Goal: Transaction & Acquisition: Obtain resource

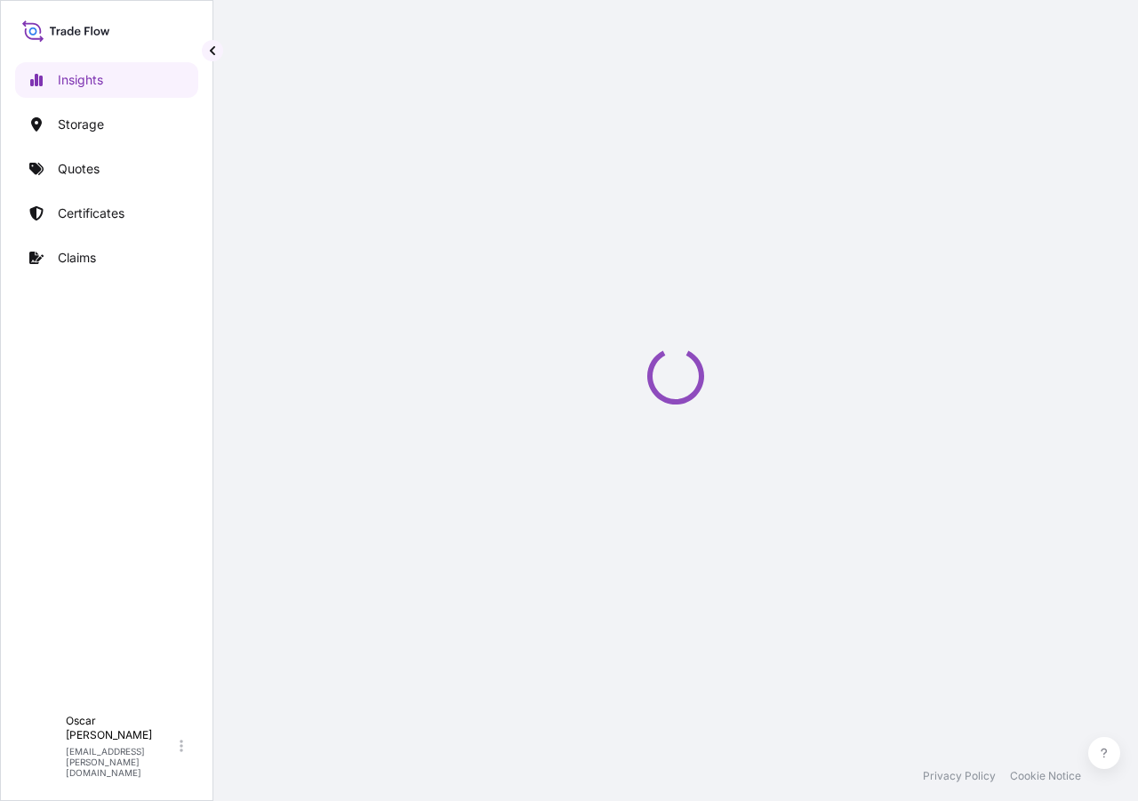
select select "2025"
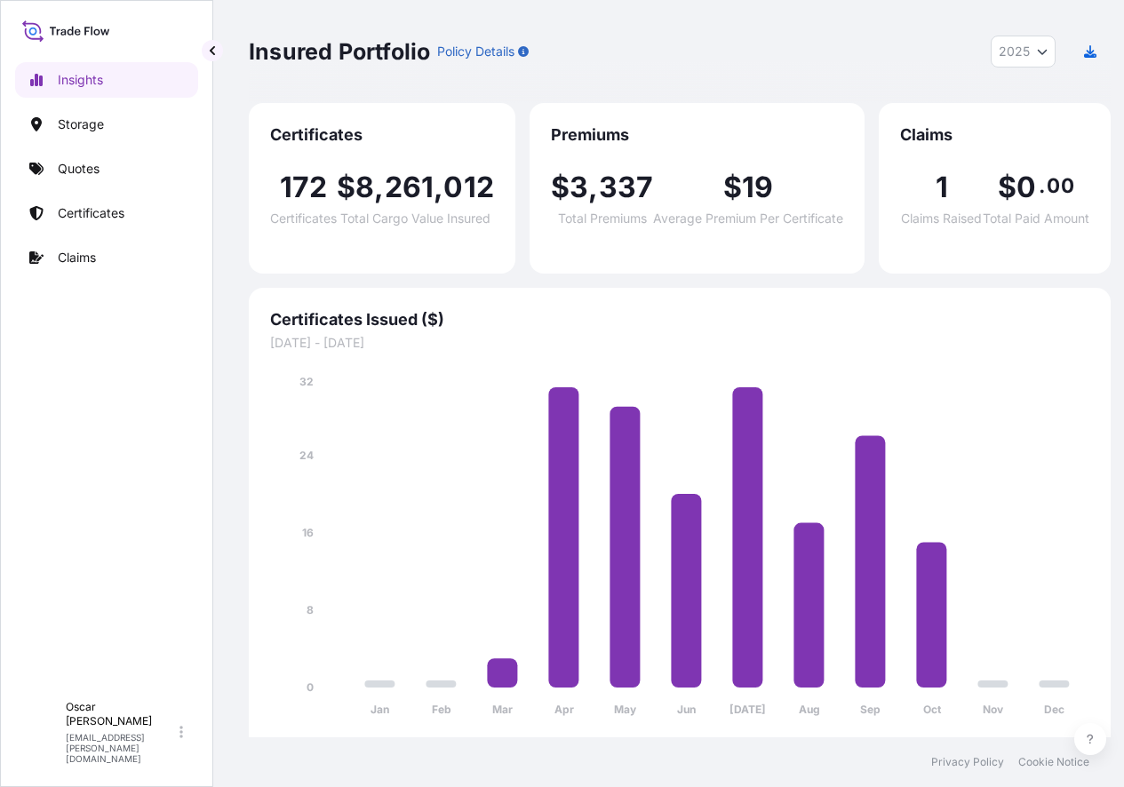
click at [108, 174] on link "Quotes" at bounding box center [106, 169] width 183 height 36
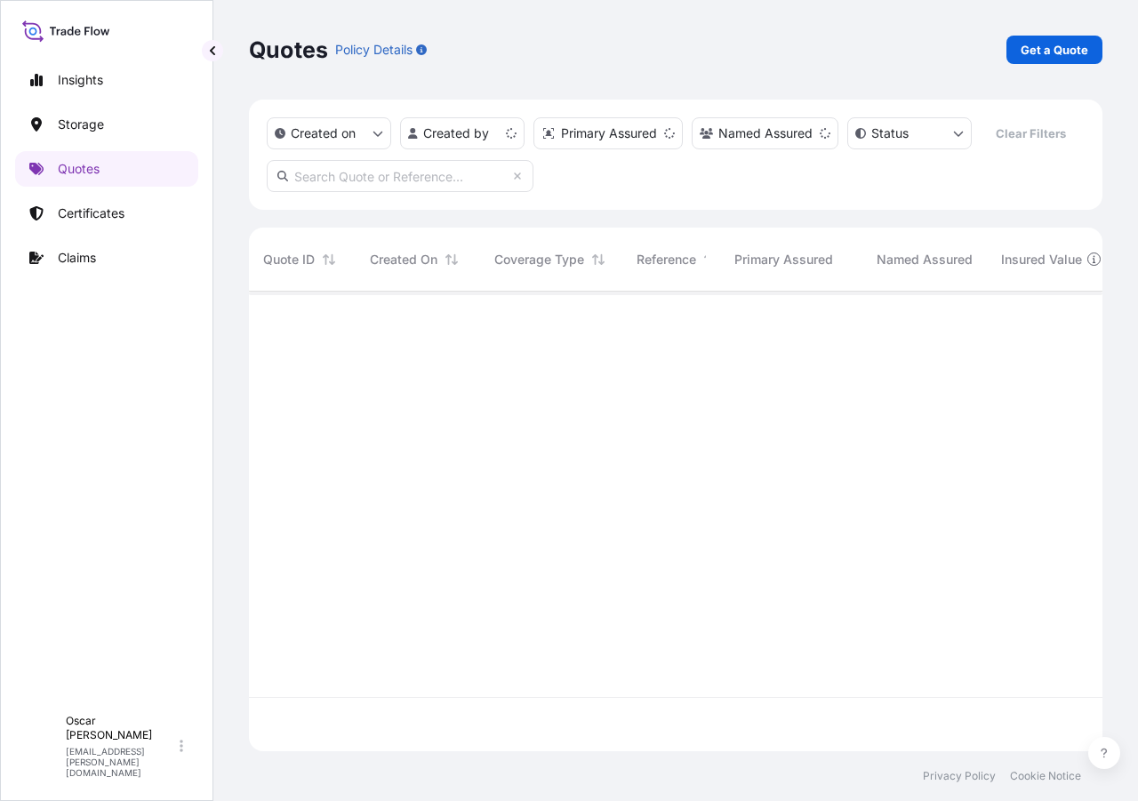
scroll to position [456, 840]
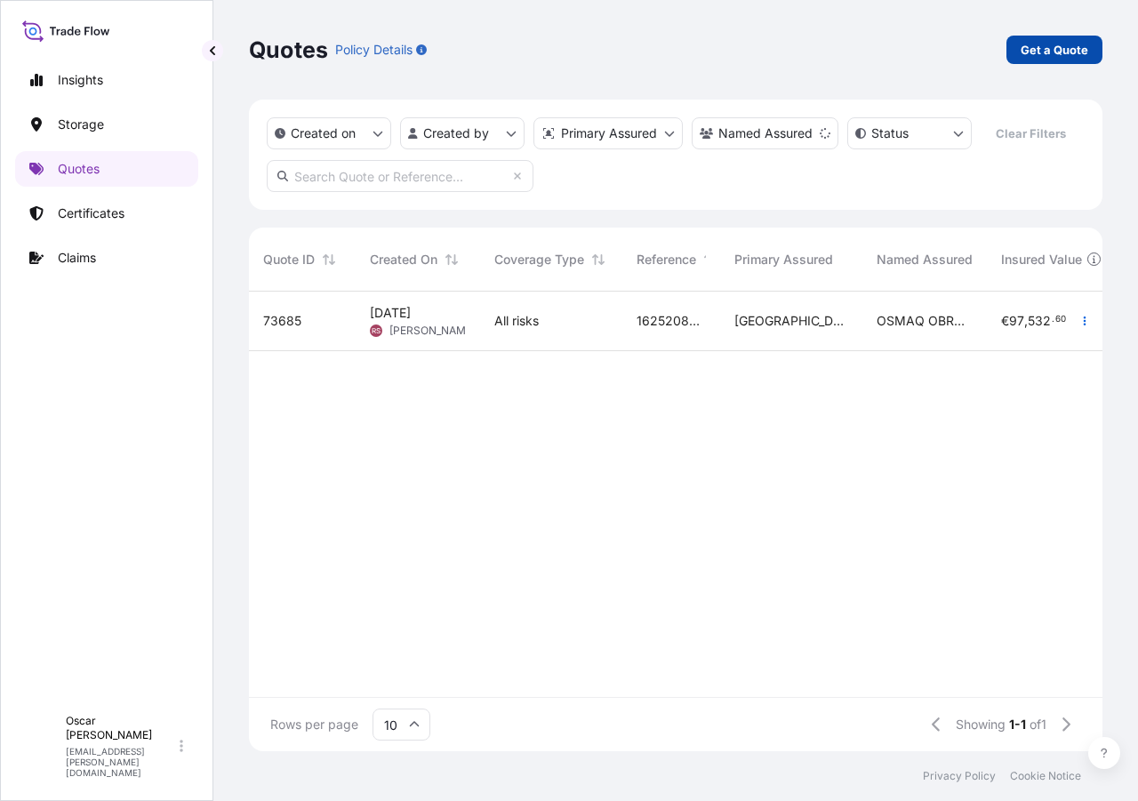
click at [1050, 51] on p "Get a Quote" at bounding box center [1054, 50] width 68 height 18
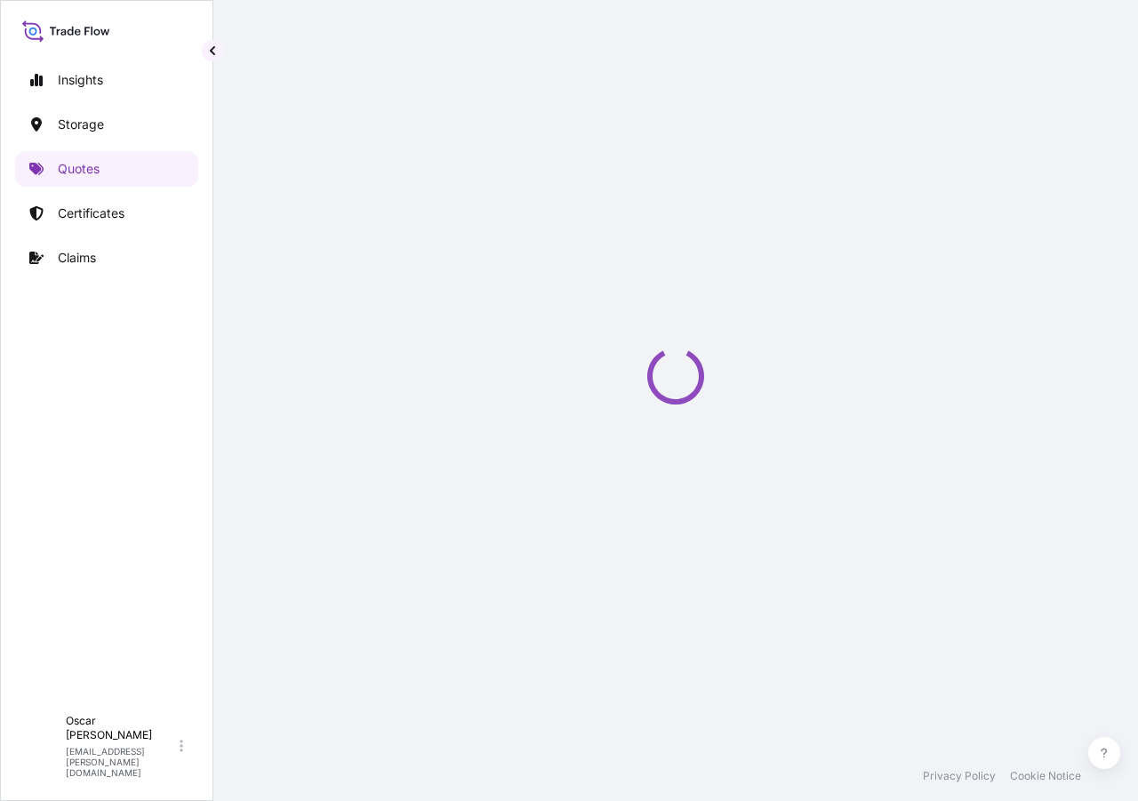
select select "Water"
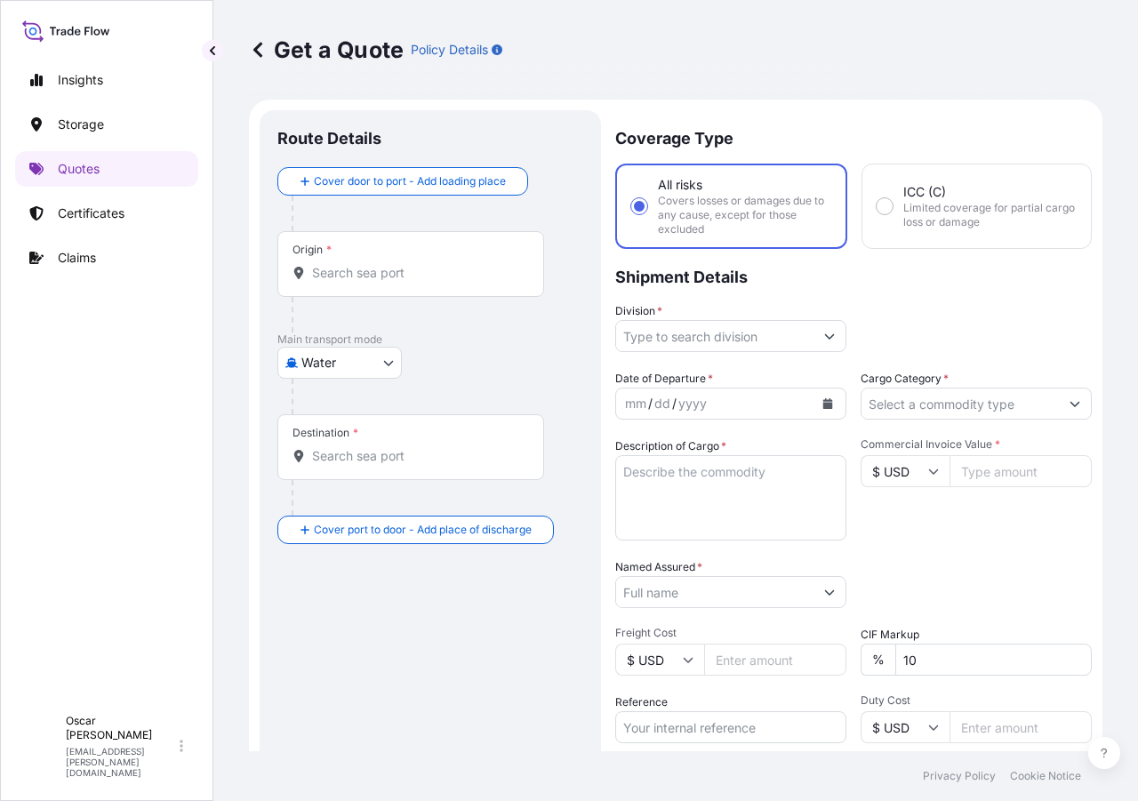
scroll to position [28, 0]
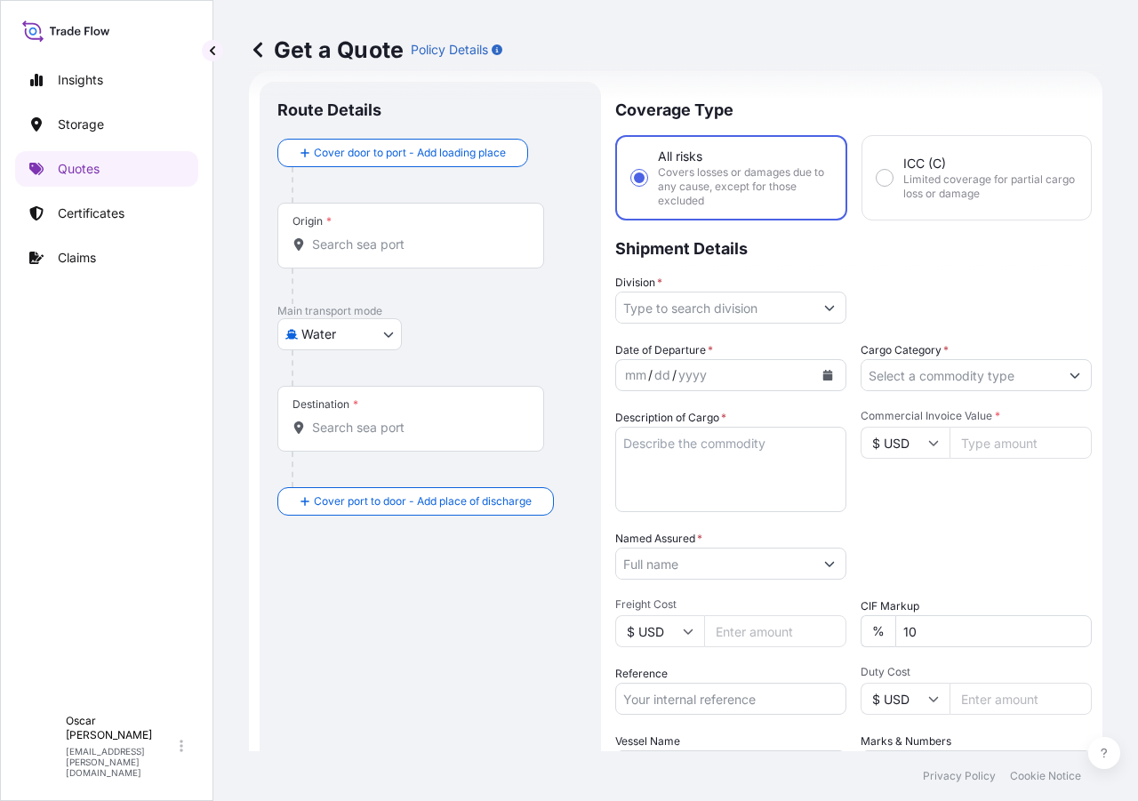
click at [483, 241] on input "Origin *" at bounding box center [417, 245] width 210 height 18
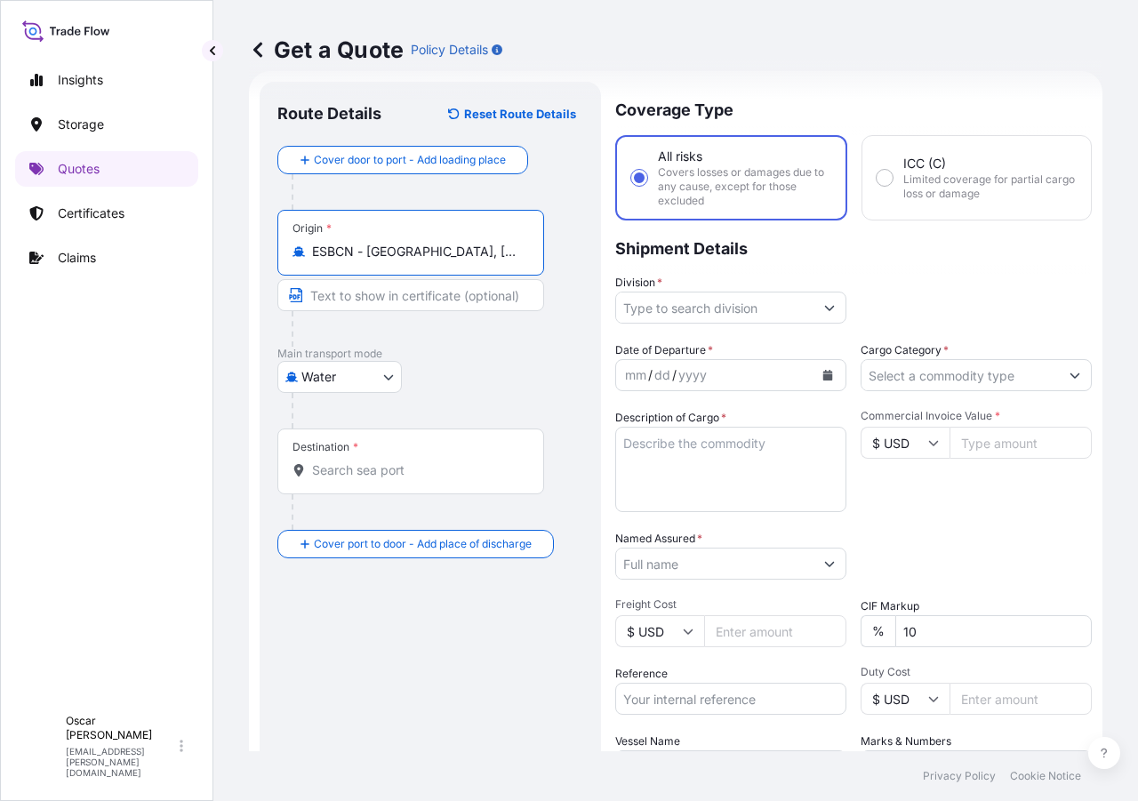
type input "ESBCN - Barcelona, Spain"
click at [379, 465] on input "Destination *" at bounding box center [417, 470] width 210 height 18
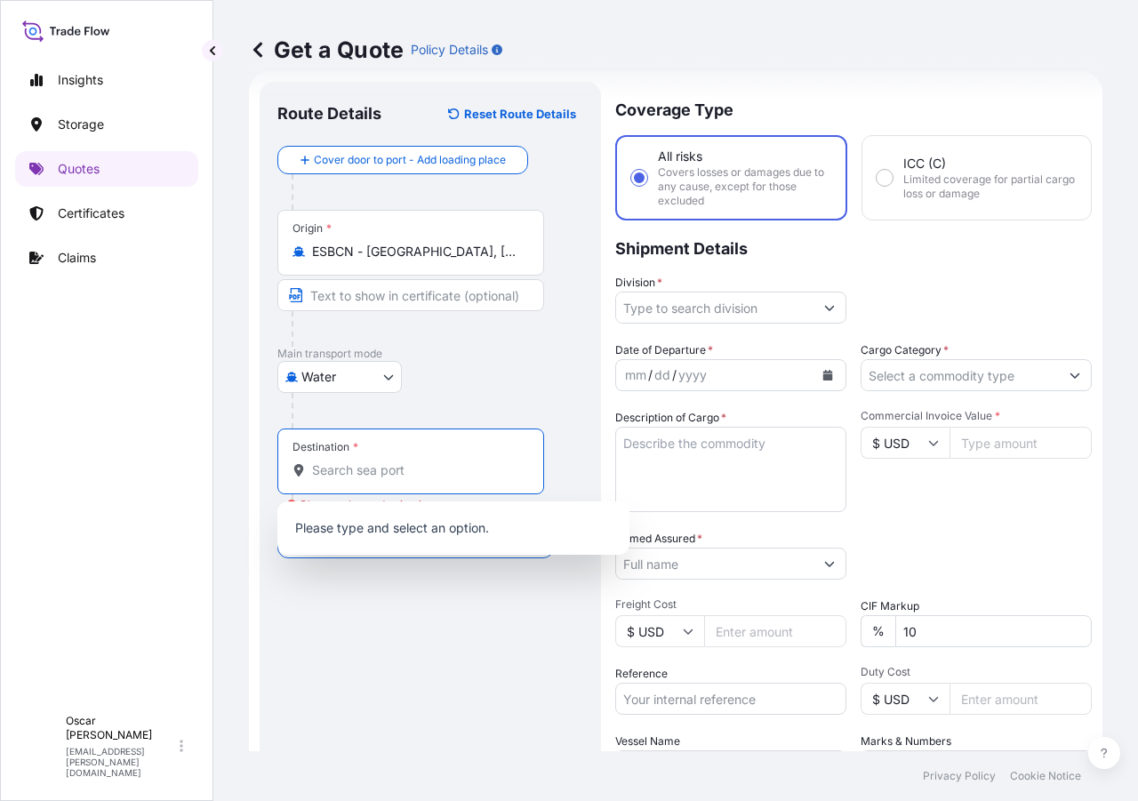
click at [374, 467] on input "Destination * Please select a destination" at bounding box center [417, 470] width 210 height 18
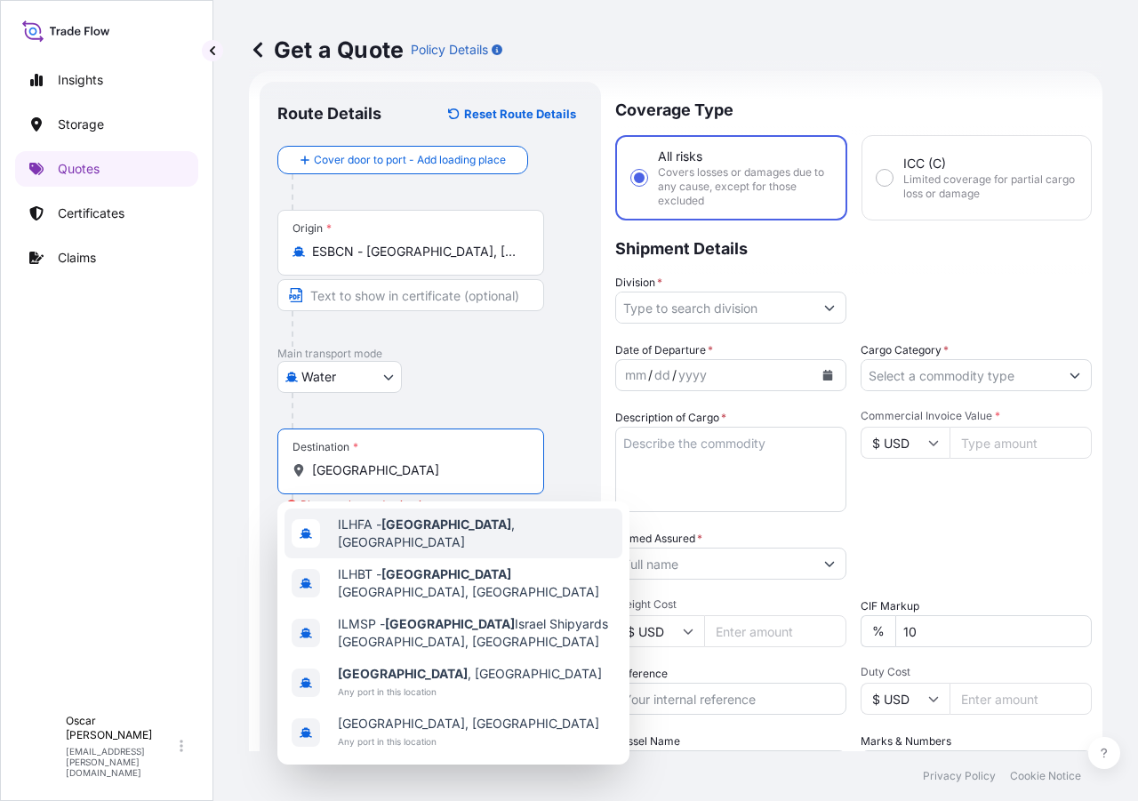
click at [430, 535] on span "ILHFA - Haifa , Israel" at bounding box center [476, 533] width 277 height 36
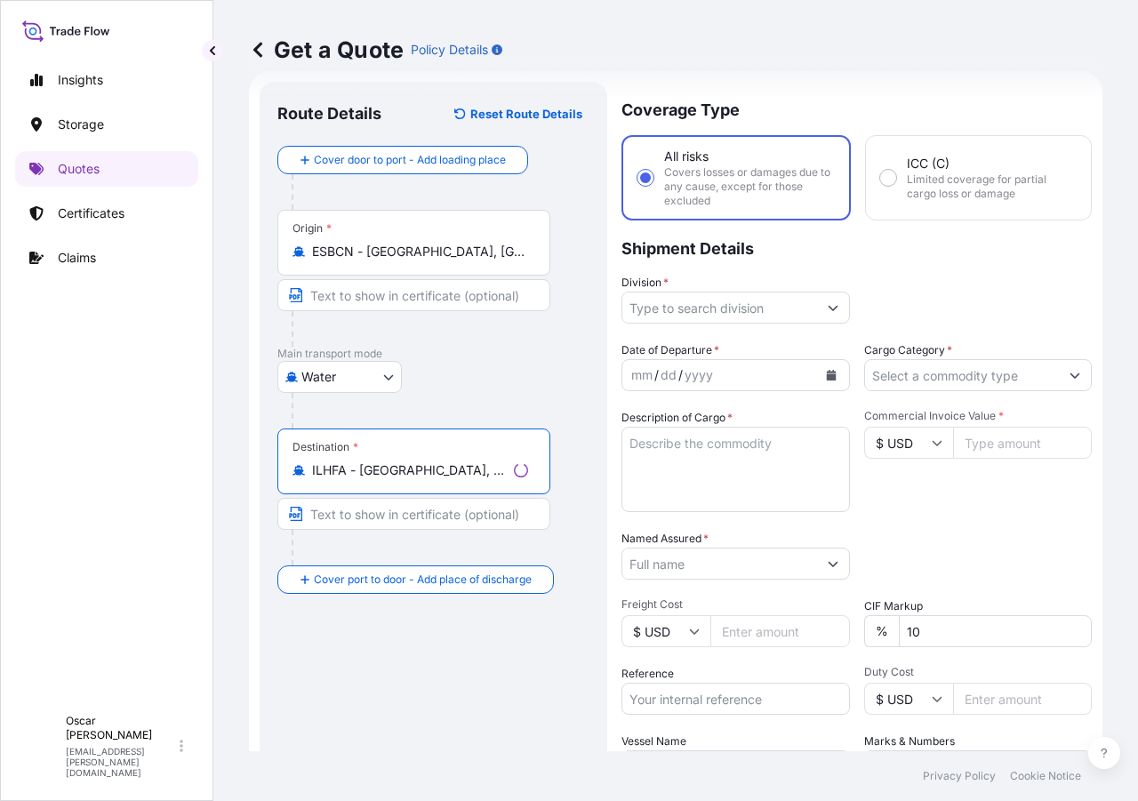
type input "ILHFA - Haifa, Israel"
click at [722, 316] on input "Division *" at bounding box center [719, 307] width 195 height 32
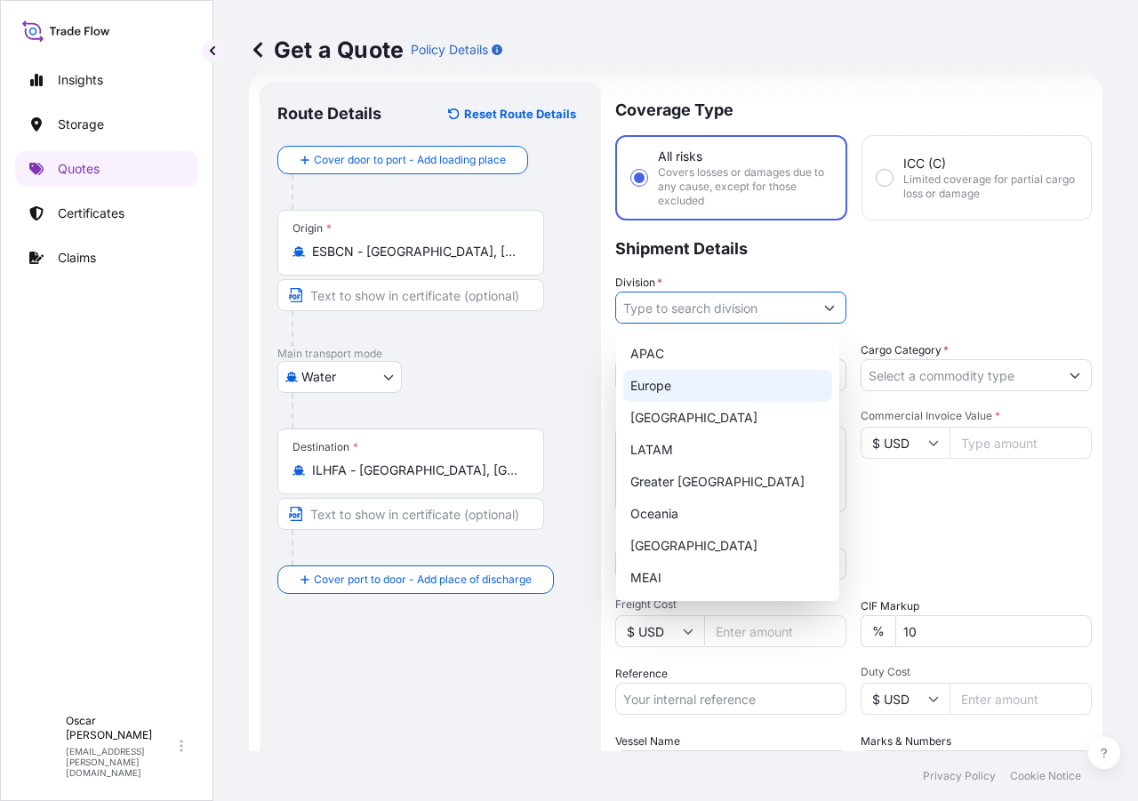
click at [681, 392] on div "Europe" at bounding box center [727, 386] width 209 height 32
type input "Europe"
click at [889, 302] on div "Division * Europe" at bounding box center [853, 299] width 476 height 50
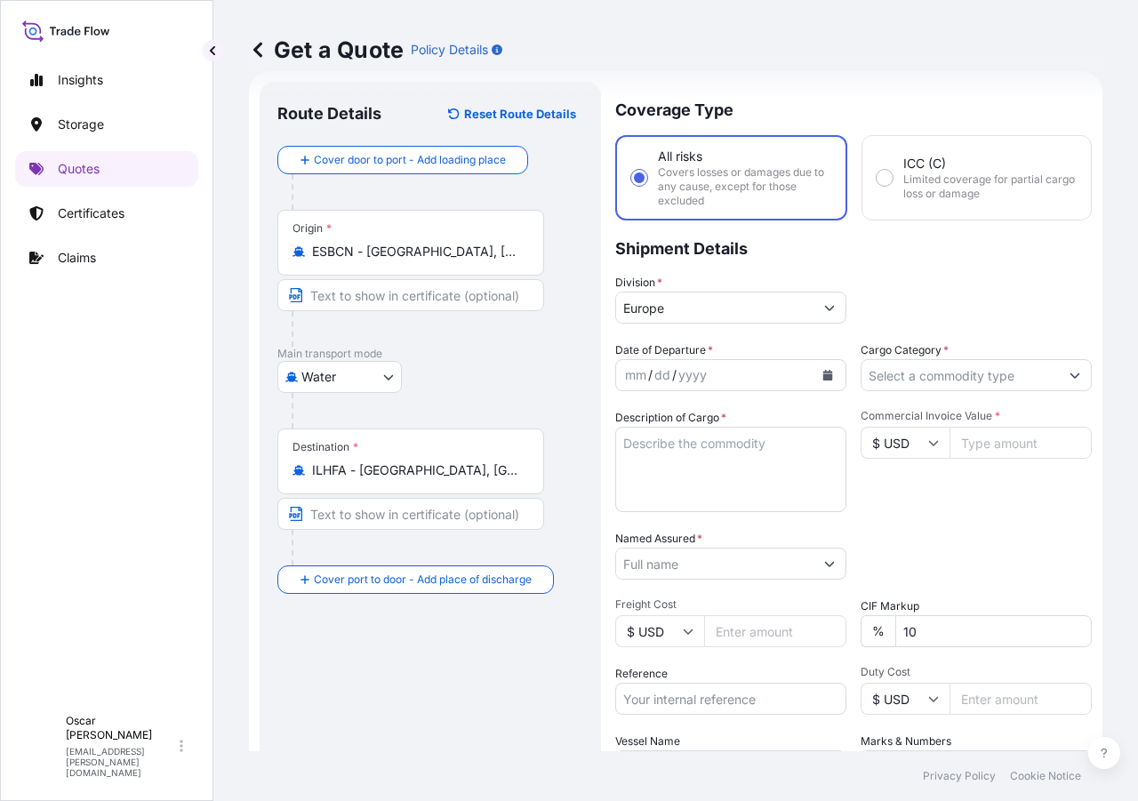
click at [823, 371] on icon "Calendar" at bounding box center [828, 375] width 10 height 11
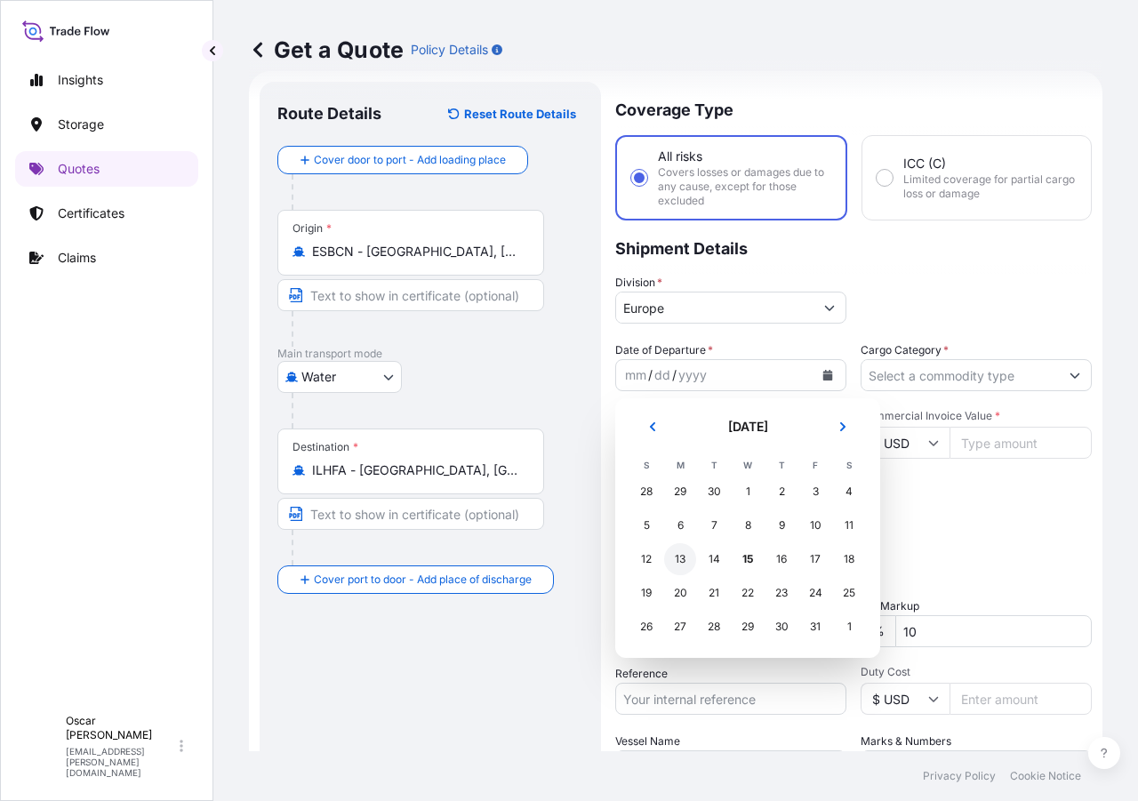
click at [691, 561] on div "13" at bounding box center [680, 559] width 32 height 32
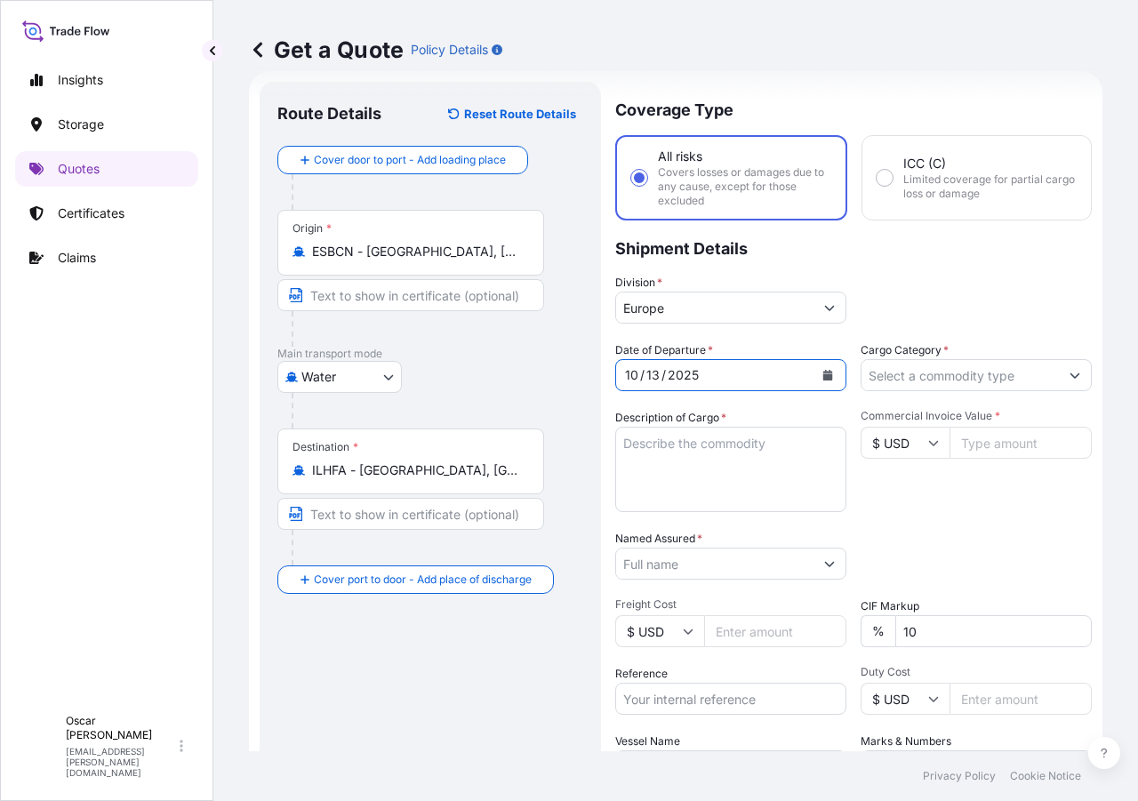
click at [898, 382] on input "Cargo Category *" at bounding box center [959, 375] width 197 height 32
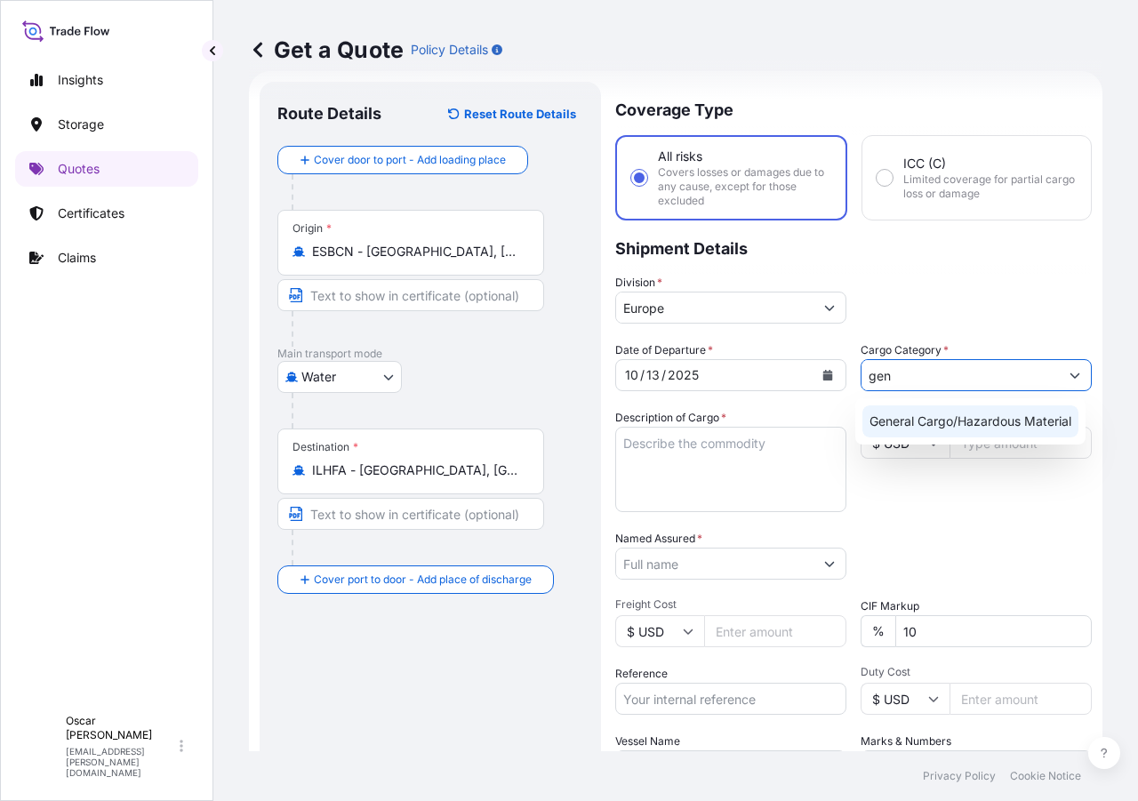
click at [902, 413] on div "General Cargo/Hazardous Material" at bounding box center [970, 421] width 216 height 32
type input "General Cargo/Hazardous Material"
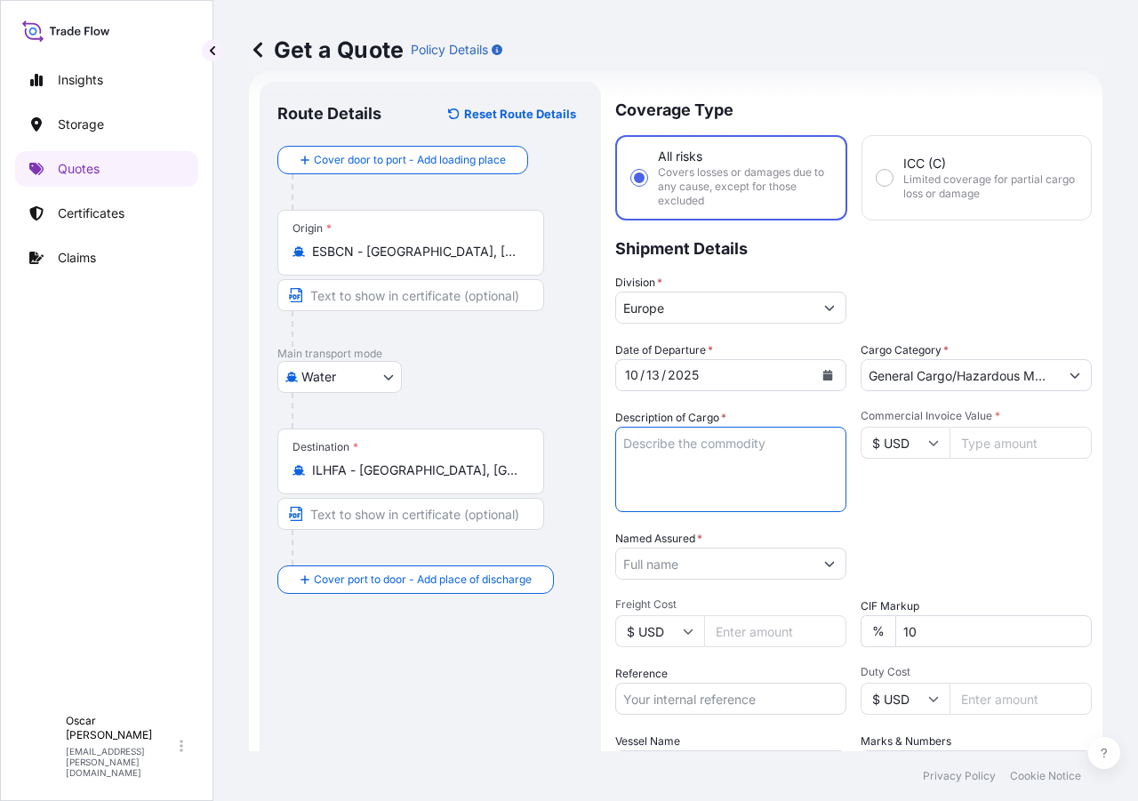
click at [703, 464] on textarea "Description of Cargo *" at bounding box center [730, 469] width 231 height 85
click at [684, 445] on textarea "Description of Cargo *" at bounding box center [730, 469] width 231 height 85
paste textarea "LCL GROSS: 4.515 KGS 5 PACKAGES NET: 4.250 KGS NON DANGEROUS TEXTILE AUXILIARIES"
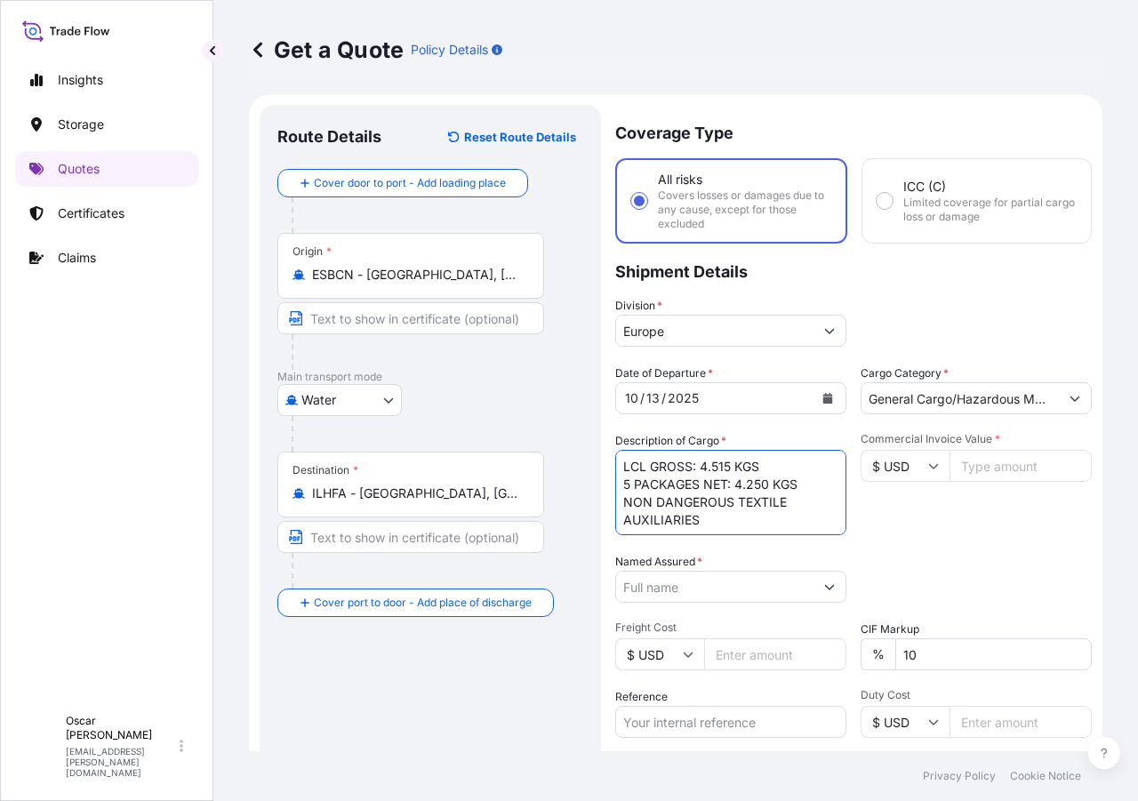
scroll to position [0, 0]
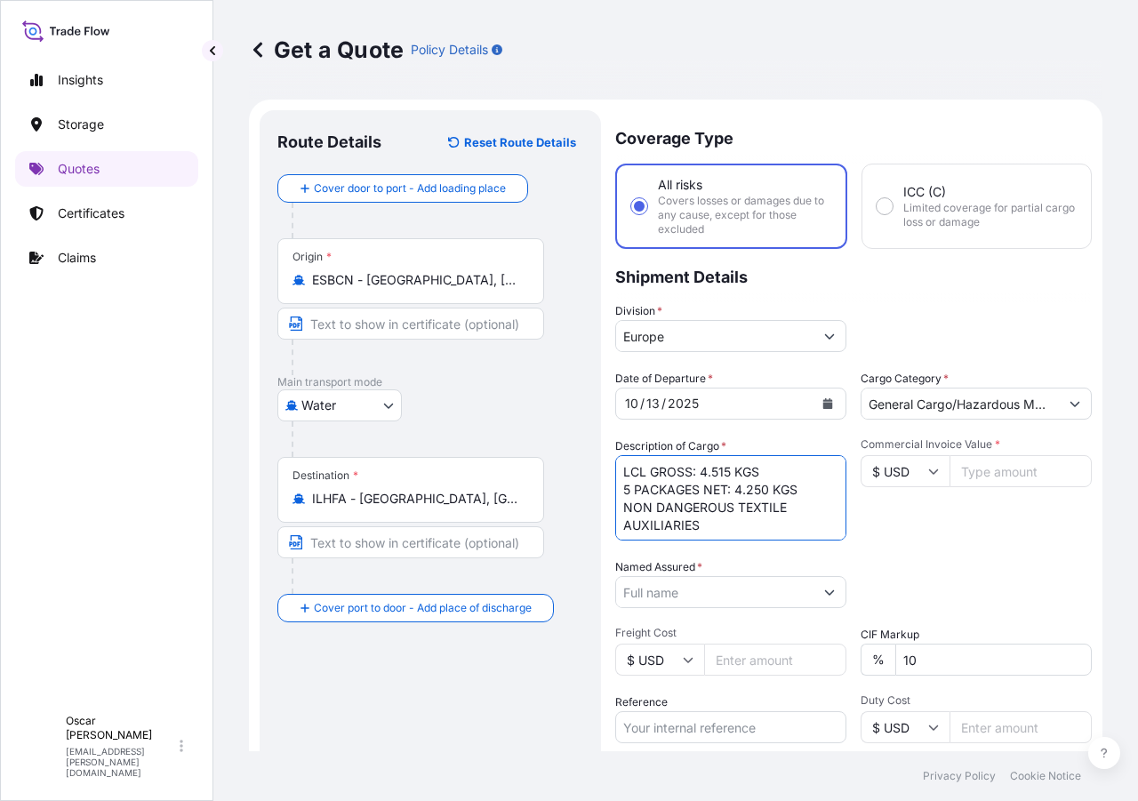
drag, startPoint x: 654, startPoint y: 473, endPoint x: 779, endPoint y: 472, distance: 125.3
click at [779, 473] on textarea "LCL GROSS: 4.515 KGS 5 PACKAGES NET: 4.250 KGS NON DANGEROUS TEXTILE AUXILIARIES" at bounding box center [730, 497] width 231 height 85
drag, startPoint x: 652, startPoint y: 469, endPoint x: 778, endPoint y: 467, distance: 125.3
click at [777, 468] on textarea "LCL GROSS: 4.515 KGS 5 PACKAGES NET: 4.250 KGS NON DANGEROUS TEXTILE AUXILIARIES" at bounding box center [730, 497] width 231 height 85
click at [707, 525] on textarea "LCL 5 PACKAGES NET: 4.250 KGS NON DANGEROUS TEXTILE AUXILIARIES" at bounding box center [730, 497] width 231 height 85
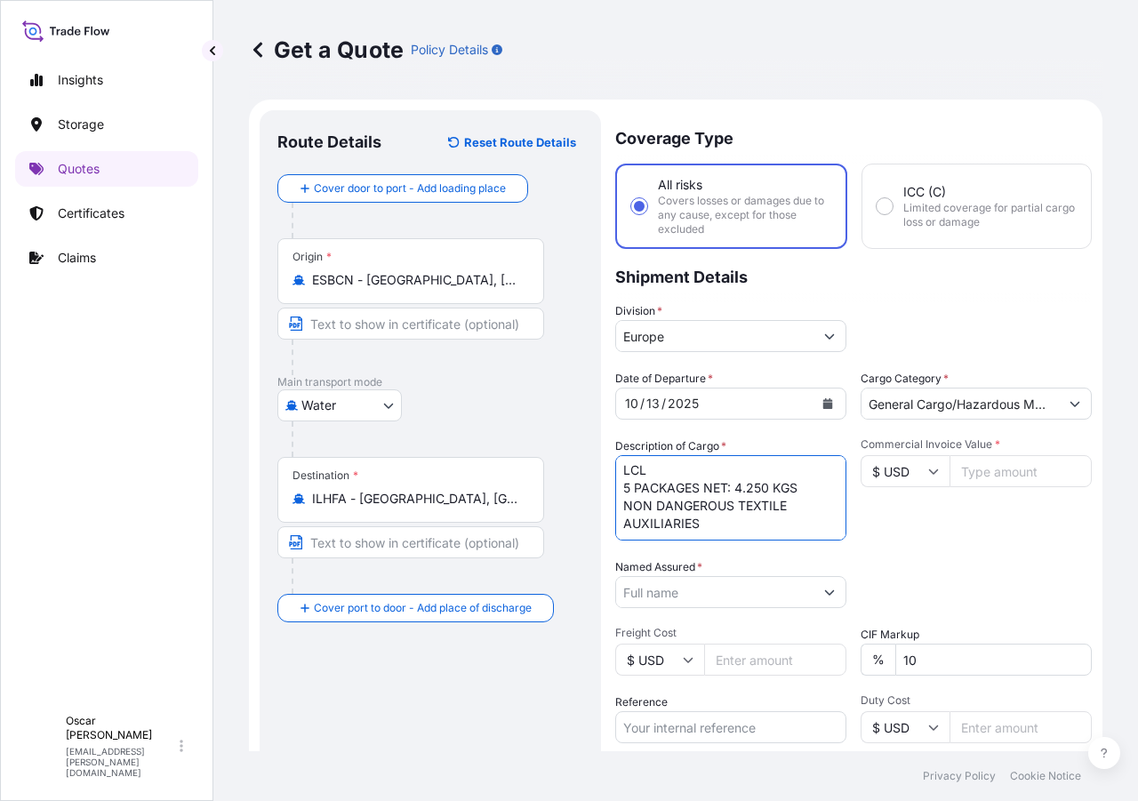
scroll to position [11, 0]
paste textarea "GROSS: 4.515 KGS"
drag, startPoint x: 705, startPoint y: 479, endPoint x: 823, endPoint y: 481, distance: 118.2
click at [823, 481] on textarea "LCL 5 PACKAGES NET: 4.250 KGS NON DANGEROUS TEXTILE AUXILIARIES GROSS: 4.515 KGS" at bounding box center [730, 497] width 231 height 85
click at [747, 525] on textarea "LCL 5 PACKAGES NON DANGEROUS TEXTILE AUXILIARIES GROSS: 4.515 KGS" at bounding box center [730, 497] width 231 height 85
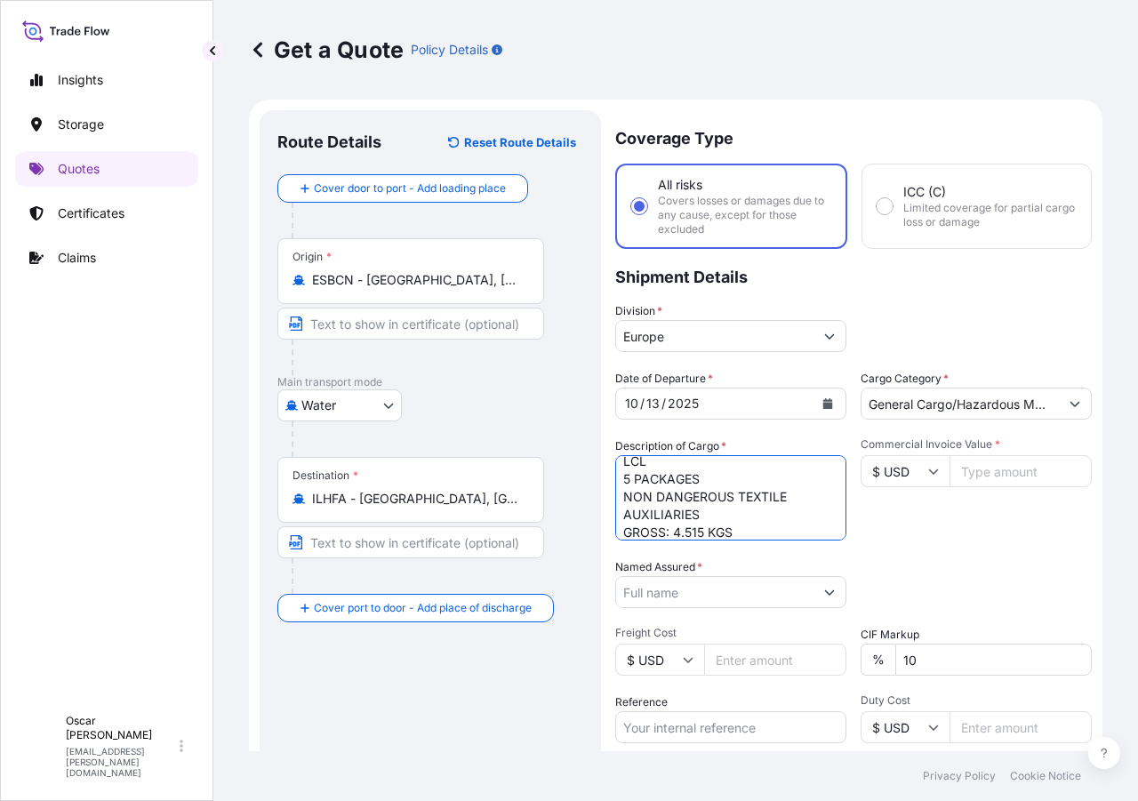
scroll to position [28, 0]
paste textarea "NET: 4.250 KGS"
type textarea "LCL 5 PACKAGES NON DANGEROUS TEXTILE AUXILIARIES GROSS: 4.515 KGS NET: 4.250 KGS"
click at [724, 598] on input "Named Assured *" at bounding box center [714, 592] width 197 height 32
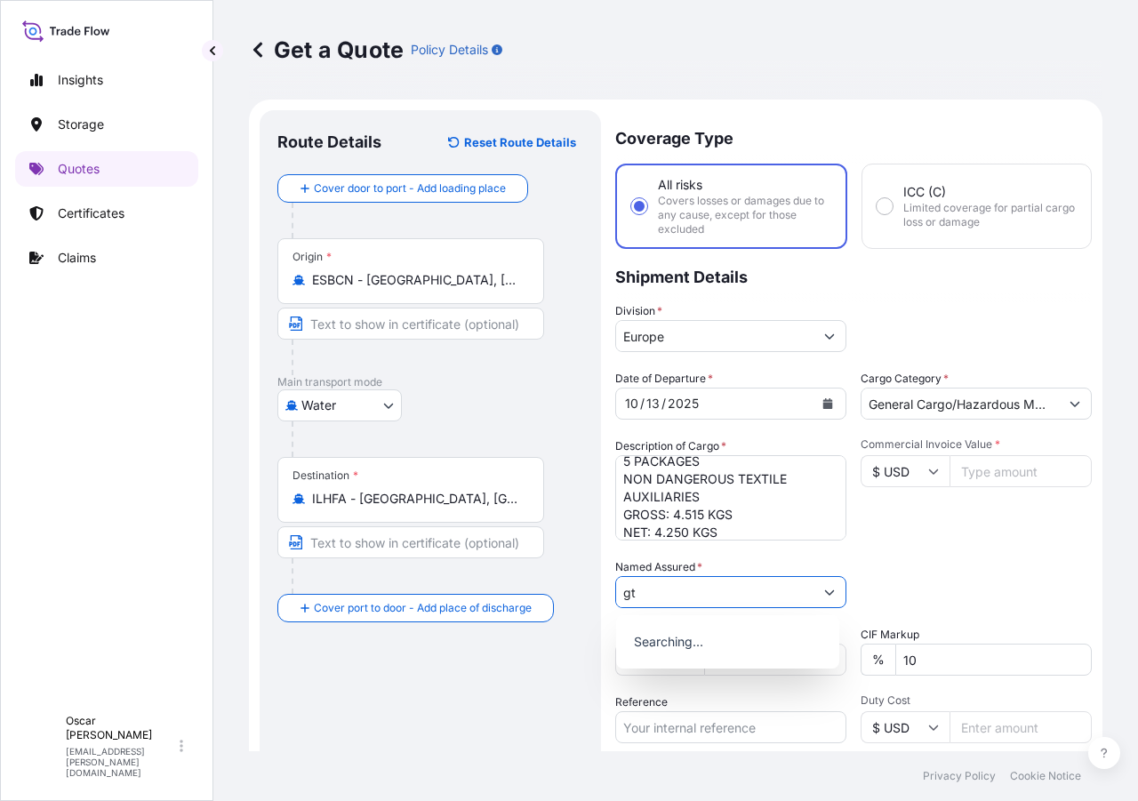
type input "g"
click at [677, 646] on span "TEXAPEL" at bounding box center [657, 638] width 55 height 18
type input "TEXAPEL"
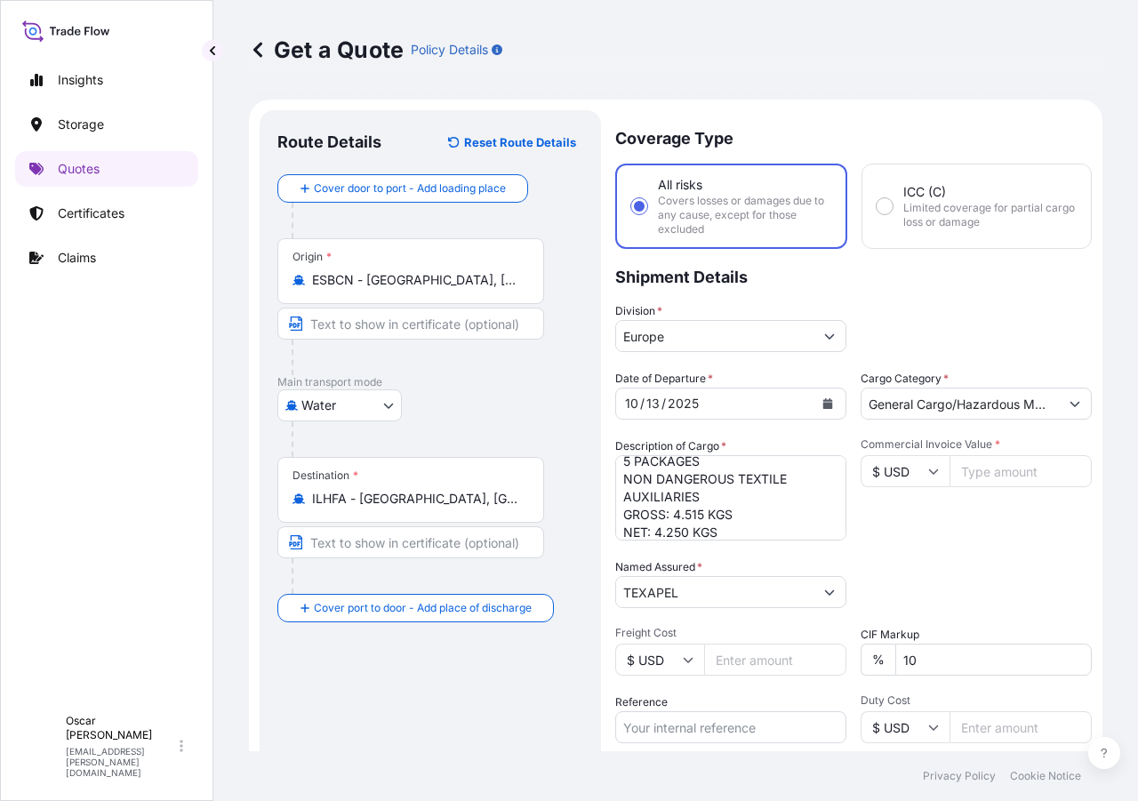
click at [961, 557] on div "Date of Departure * 10 / 13 / 2025 Cargo Category * General Cargo/Hazardous Mat…" at bounding box center [853, 590] width 476 height 441
click at [698, 723] on input "Reference" at bounding box center [730, 727] width 231 height 32
paste input "1625207561"
type input "1625207561"
click at [974, 551] on div "Date of Departure * 10 / 13 / 2025 Cargo Category * General Cargo/Hazardous Mat…" at bounding box center [853, 590] width 476 height 441
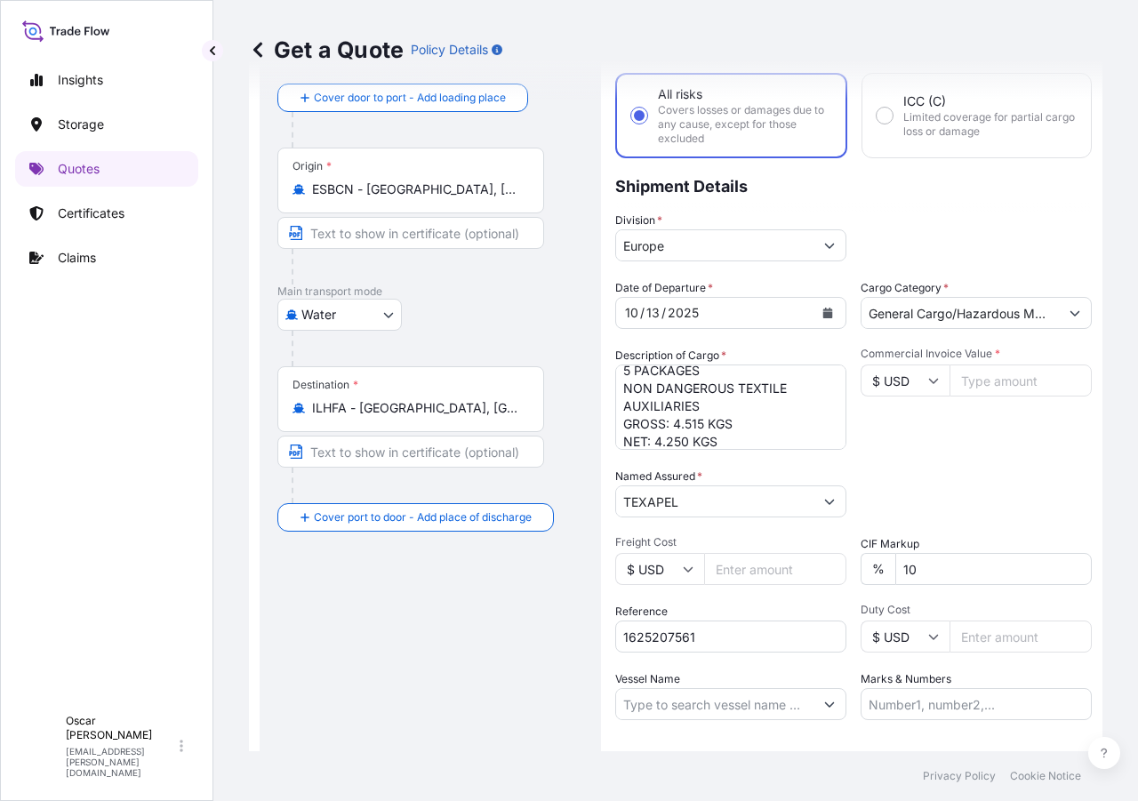
scroll to position [203, 0]
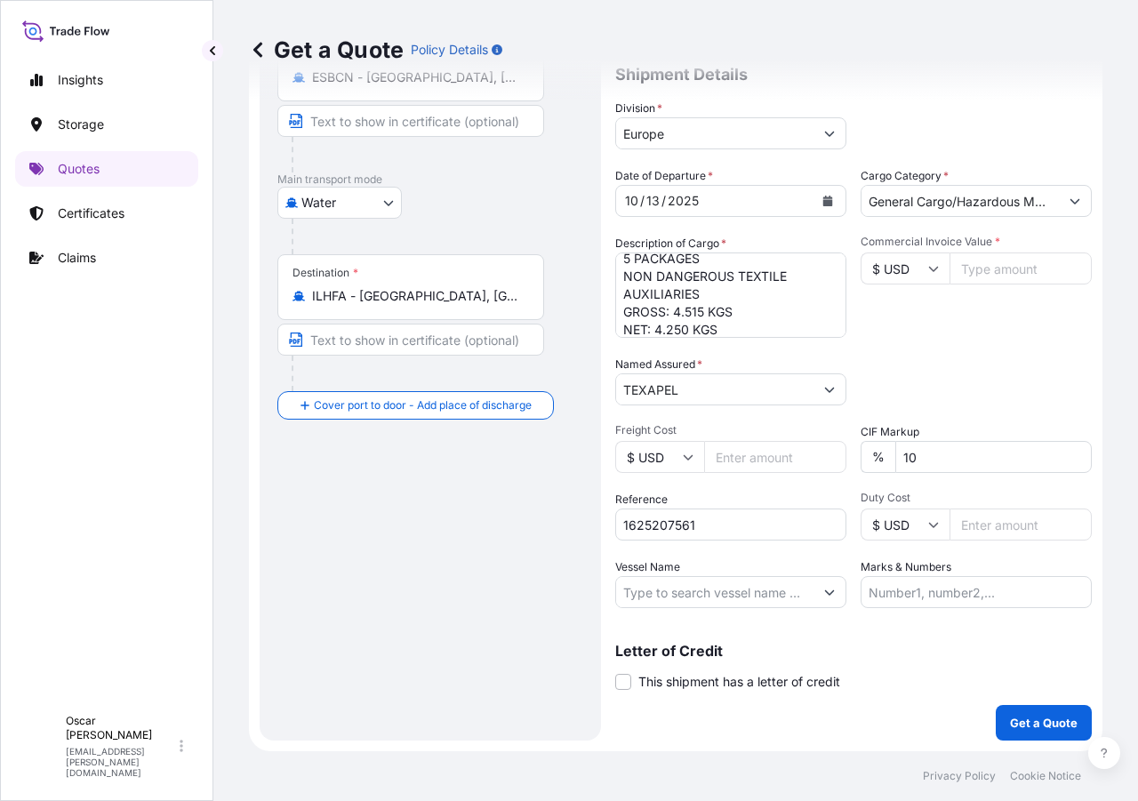
click at [928, 273] on icon at bounding box center [933, 268] width 11 height 11
click at [887, 315] on div "€ EUR" at bounding box center [898, 317] width 75 height 34
type input "€ EUR"
click at [975, 272] on input "Commercial Invoice Value *" at bounding box center [1020, 268] width 142 height 32
type input "12537"
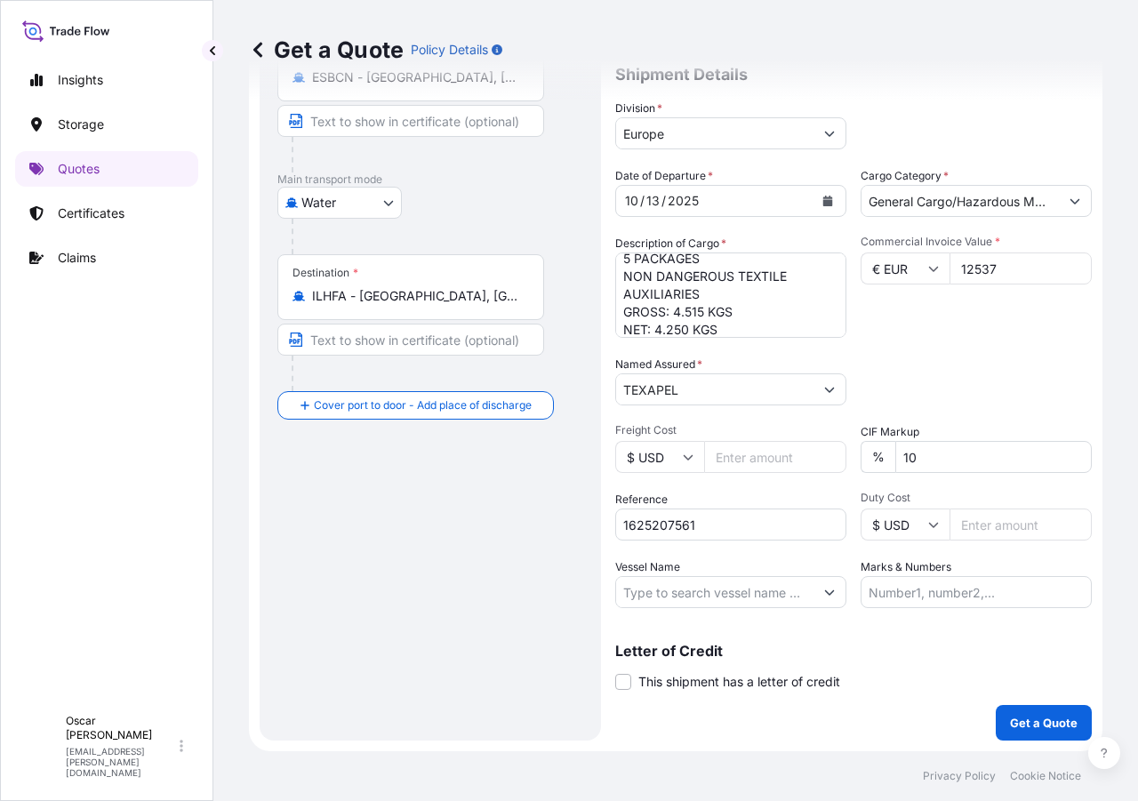
click at [939, 342] on div "Date of Departure * 10 / 13 / 2025 Cargo Category * General Cargo/Hazardous Mat…" at bounding box center [853, 387] width 476 height 441
click at [1014, 723] on p "Get a Quote" at bounding box center [1044, 723] width 68 height 18
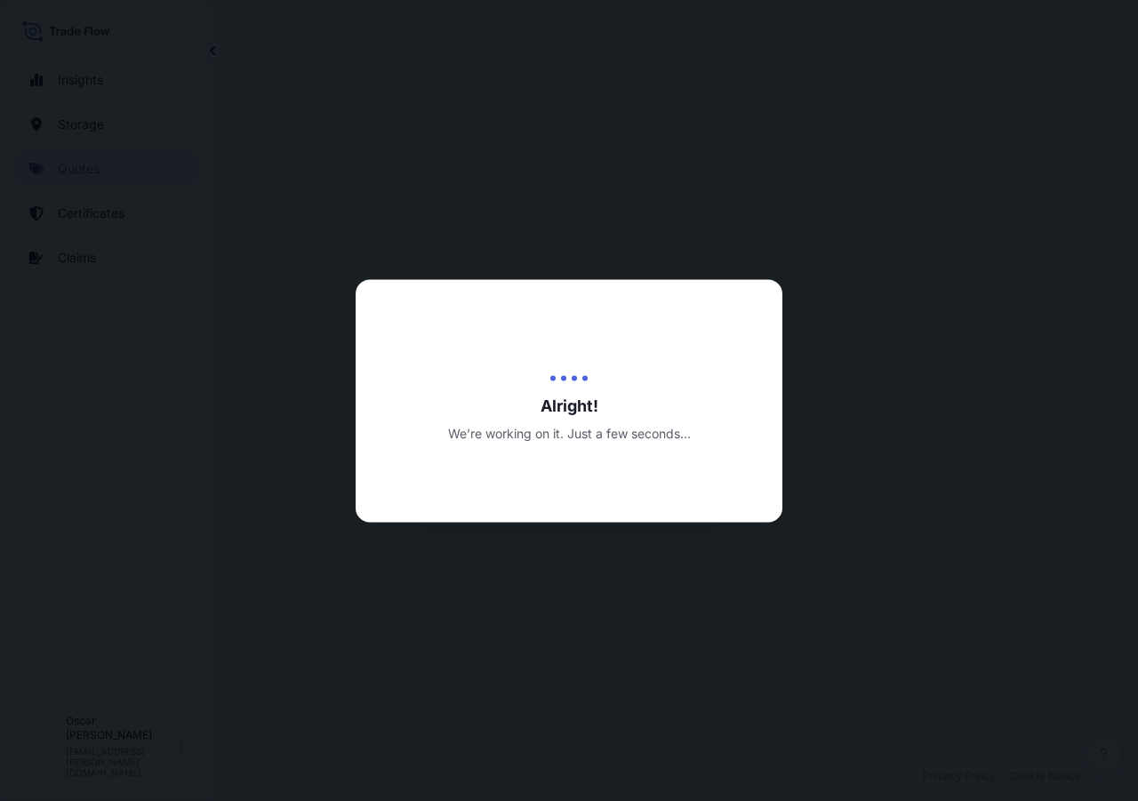
select select "Water"
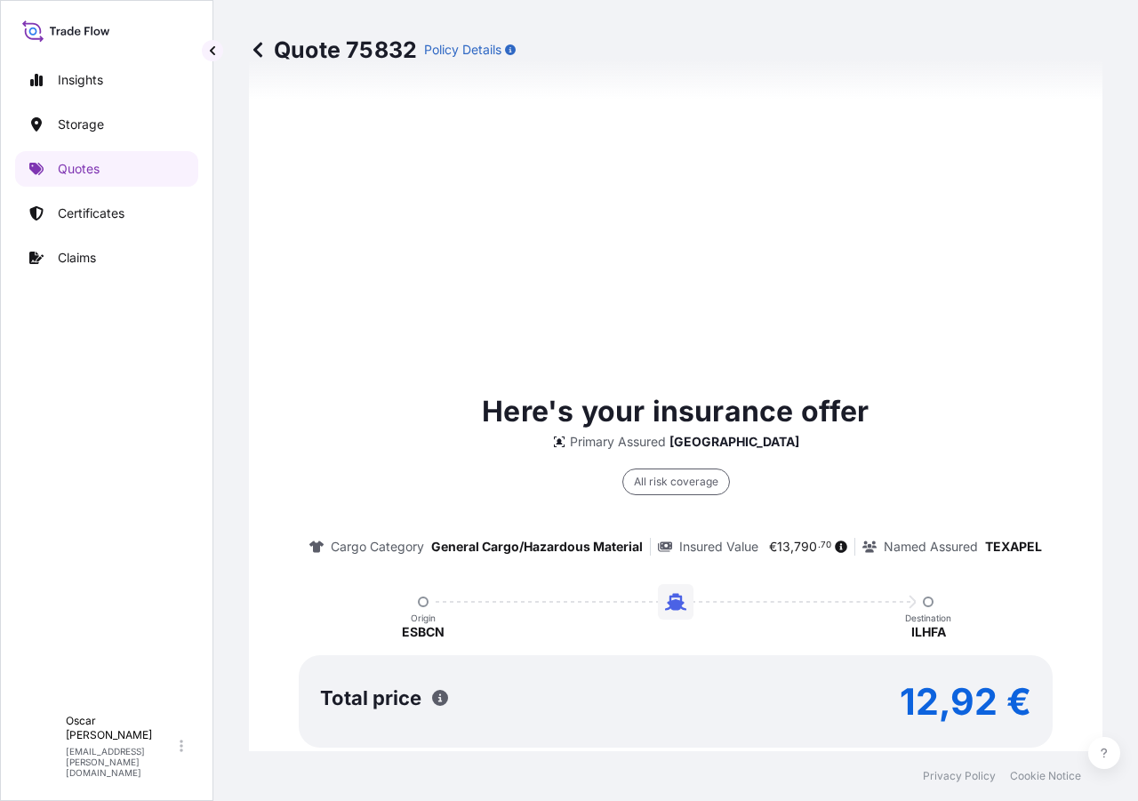
scroll to position [1149, 0]
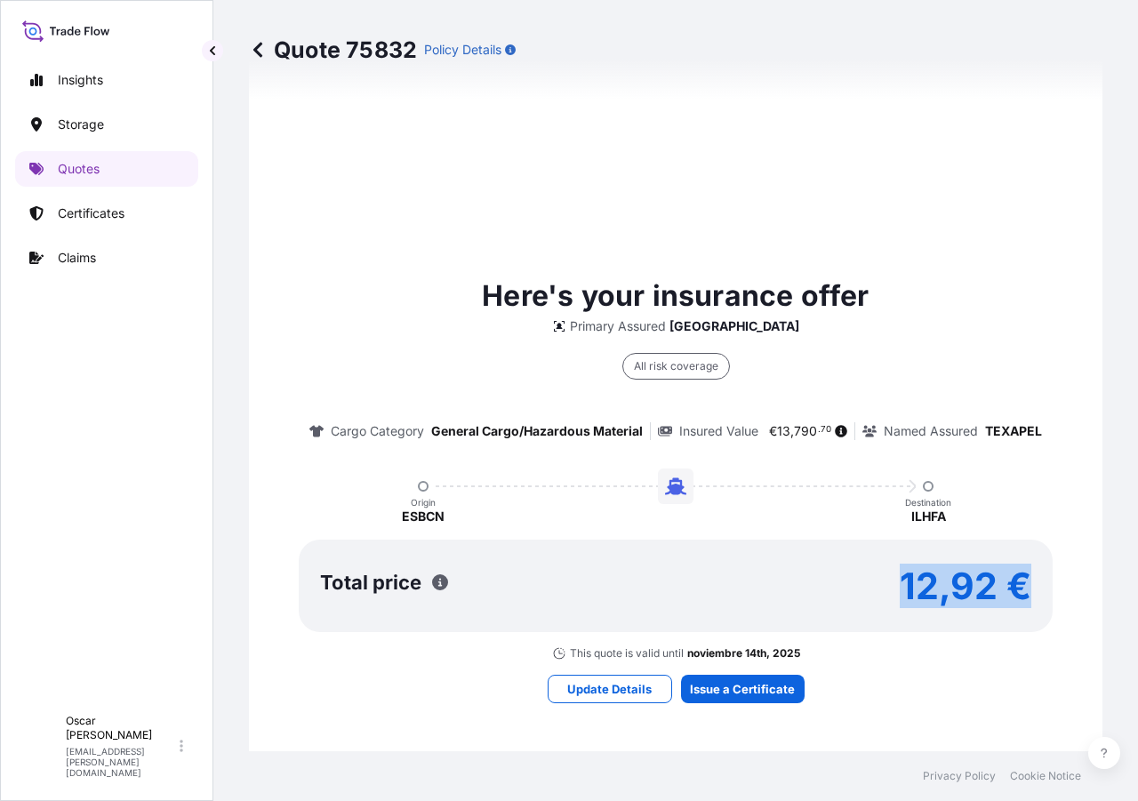
drag, startPoint x: 991, startPoint y: 589, endPoint x: 1040, endPoint y: 595, distance: 49.3
click at [1040, 595] on div "Total price 12,92 €" at bounding box center [676, 585] width 754 height 92
copy p "12,92 €"
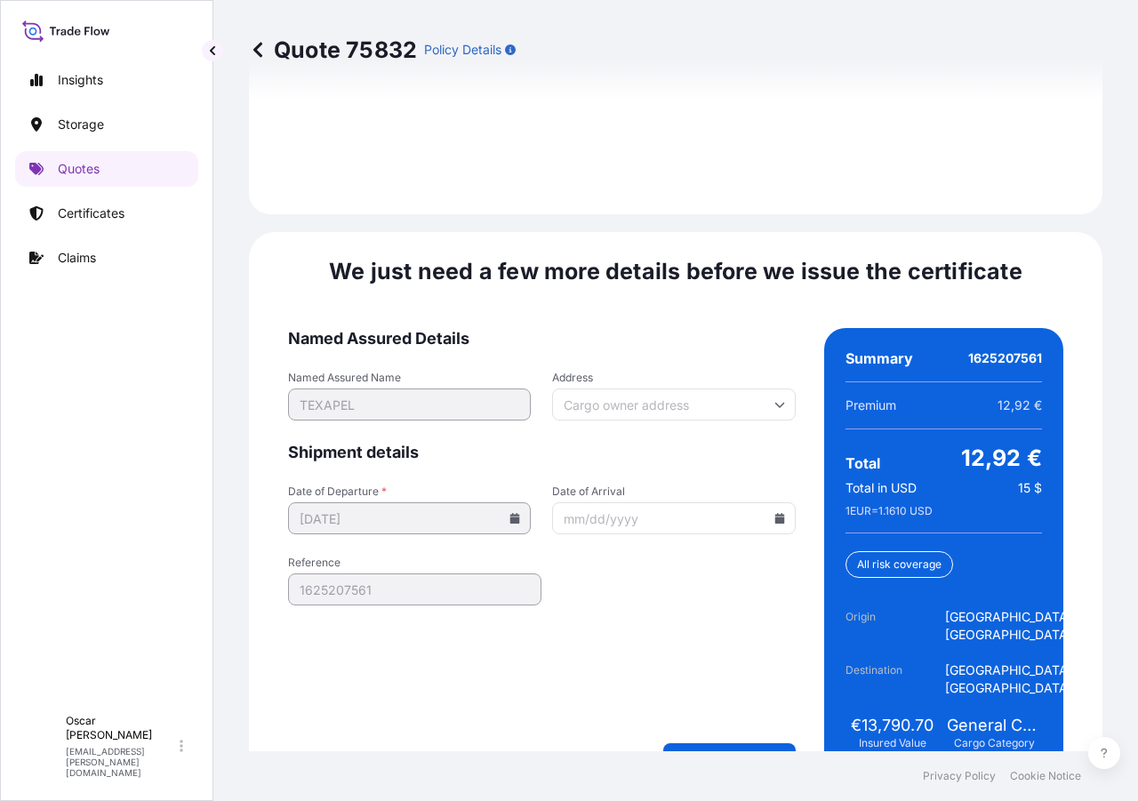
scroll to position [2681, 0]
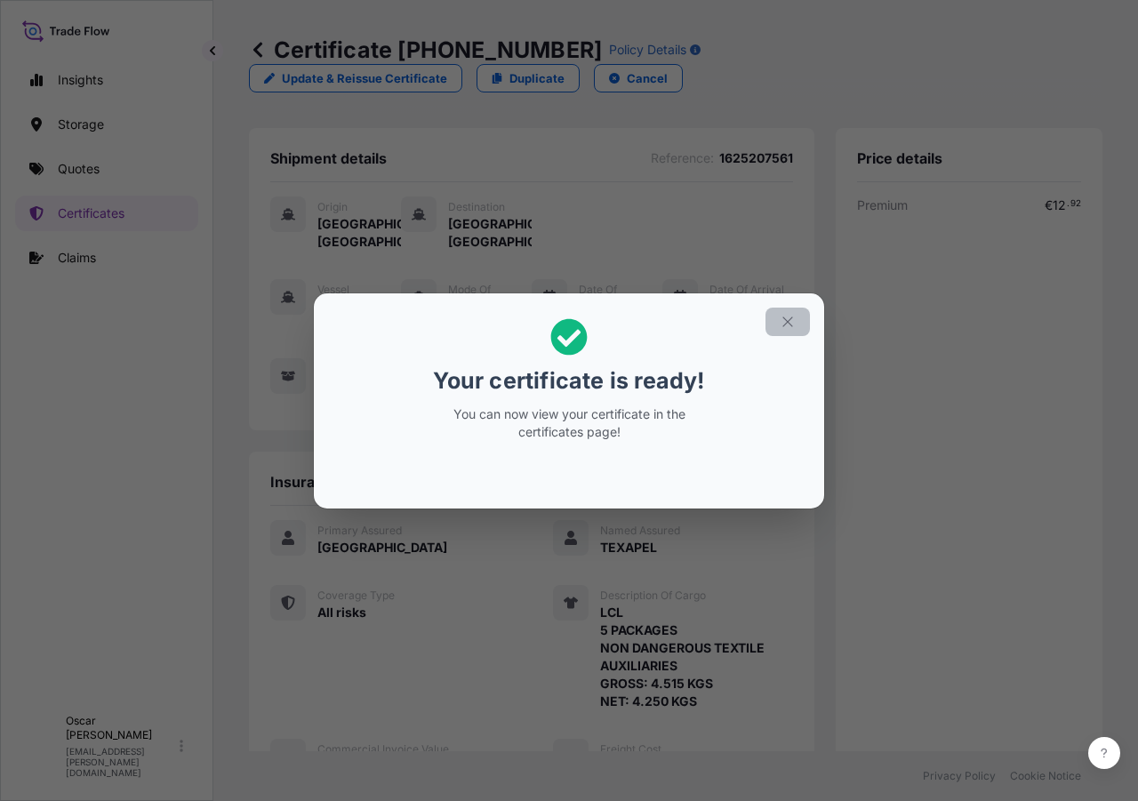
click at [780, 322] on icon "button" at bounding box center [787, 322] width 16 height 16
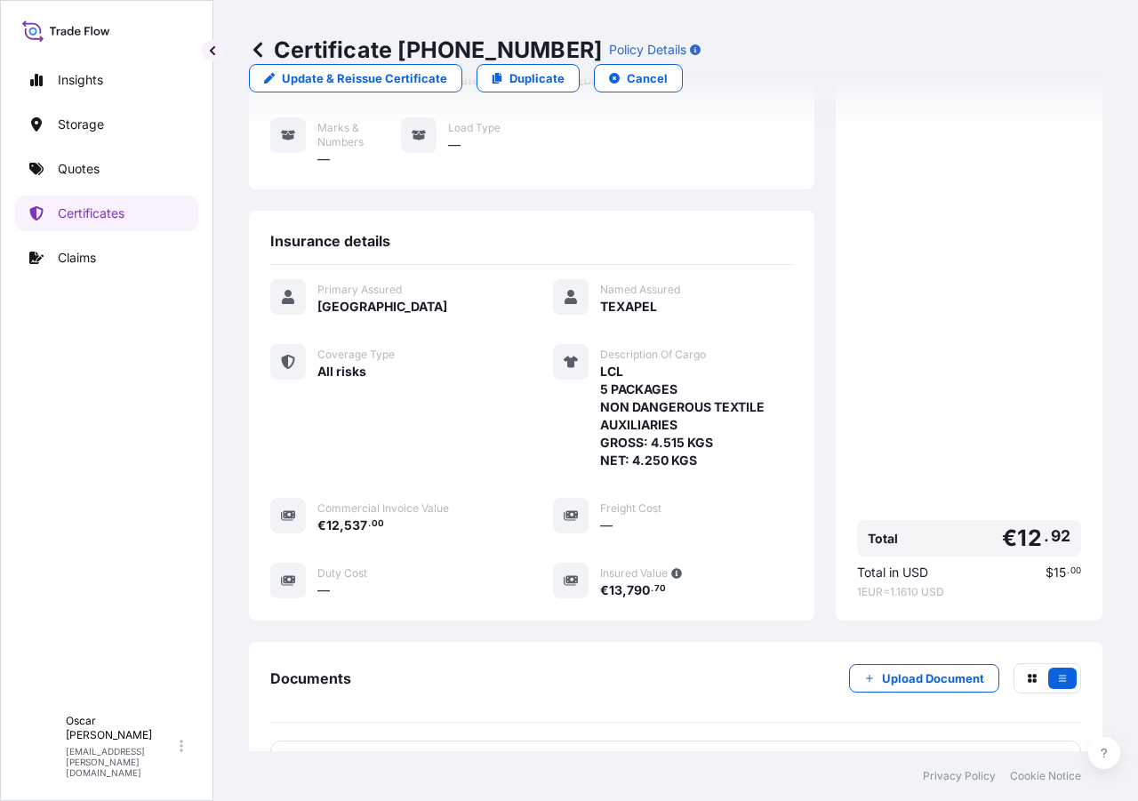
scroll to position [380, 0]
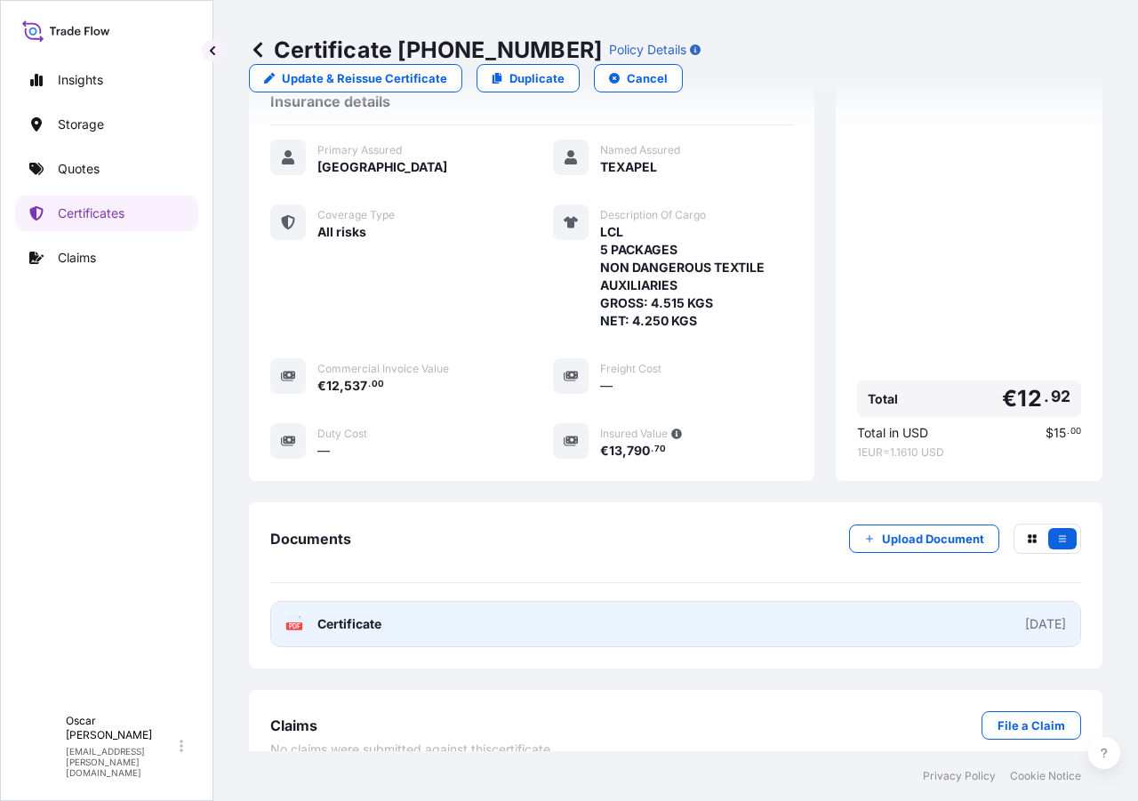
click at [676, 601] on link "PDF Certificate 2025-10-15" at bounding box center [675, 624] width 811 height 46
